Goal: Task Accomplishment & Management: Manage account settings

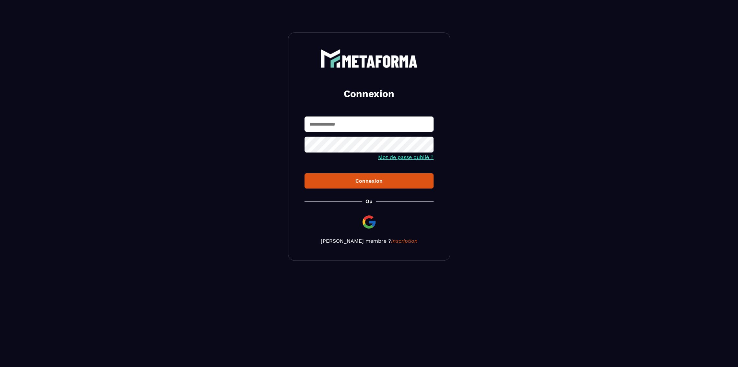
click at [333, 126] on input "text" at bounding box center [368, 123] width 129 height 15
type input "**********"
click at [379, 186] on button "Connexion" at bounding box center [368, 180] width 129 height 15
